Goal: Information Seeking & Learning: Learn about a topic

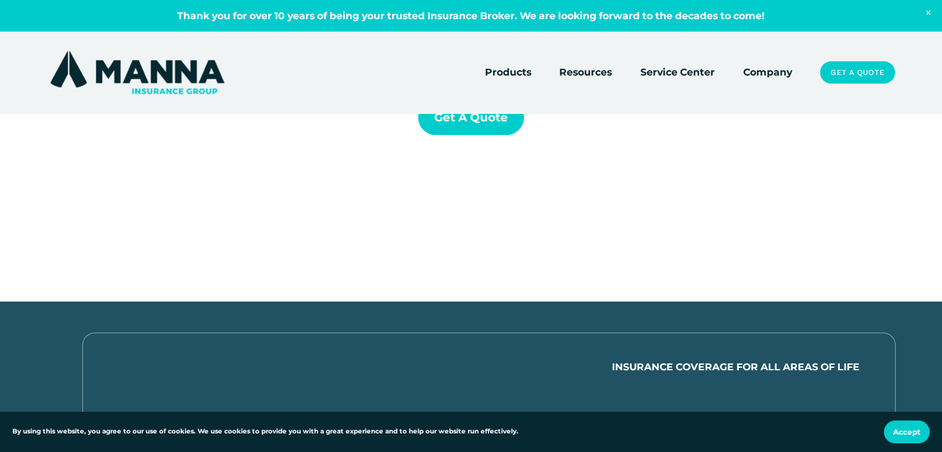
scroll to position [186, 0]
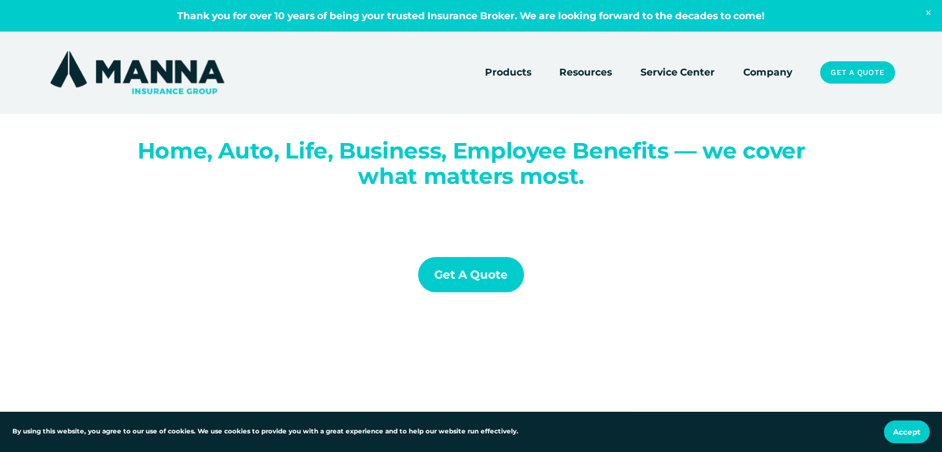
click at [770, 71] on link "Company" at bounding box center [768, 72] width 49 height 17
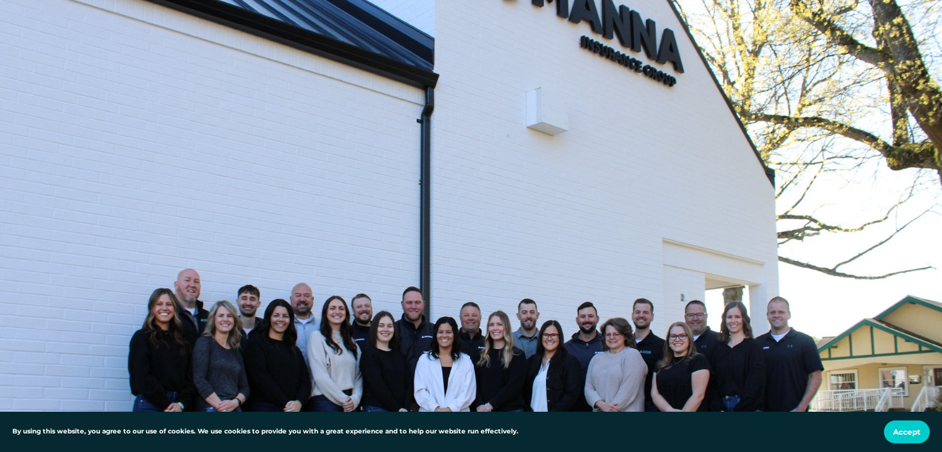
scroll to position [682, 0]
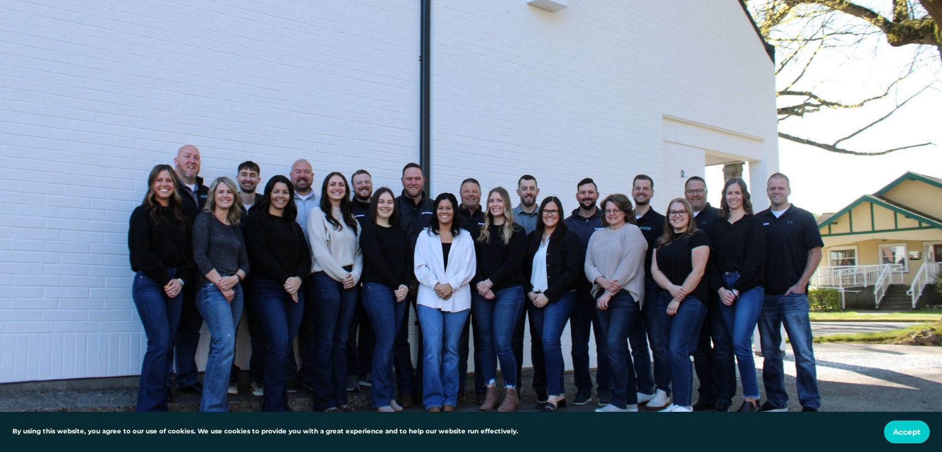
click at [294, 206] on div at bounding box center [471, 109] width 942 height 669
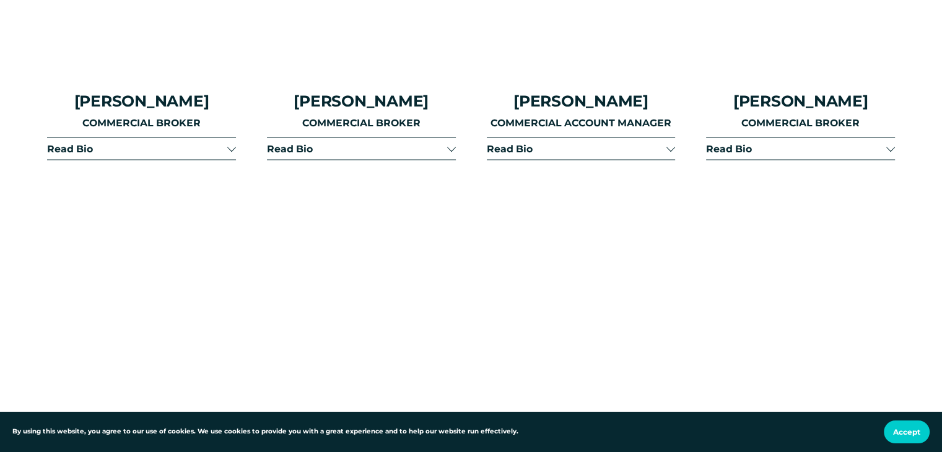
scroll to position [2508, 0]
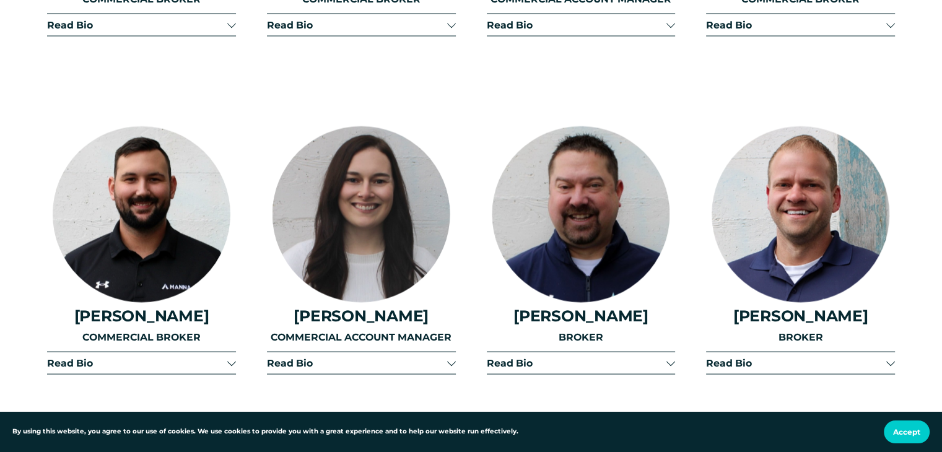
click at [571, 358] on button "Read Bio" at bounding box center [581, 364] width 189 height 22
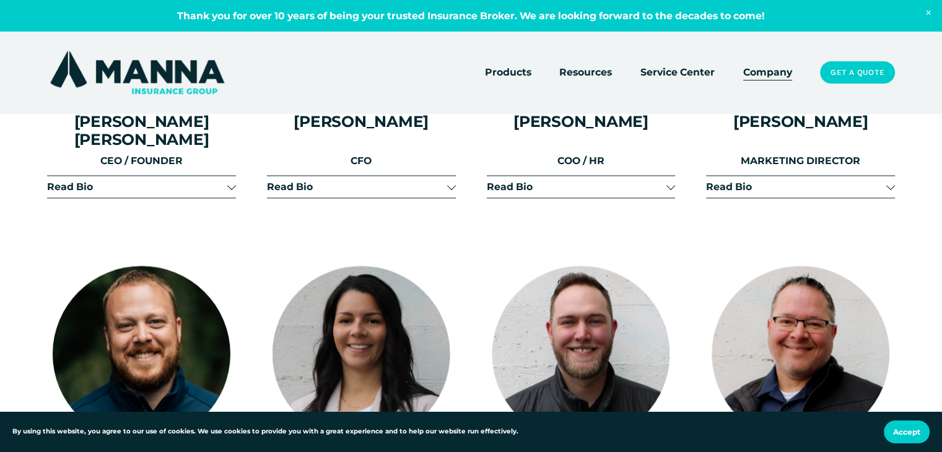
scroll to position [1640, 0]
